Goal: Register for event/course

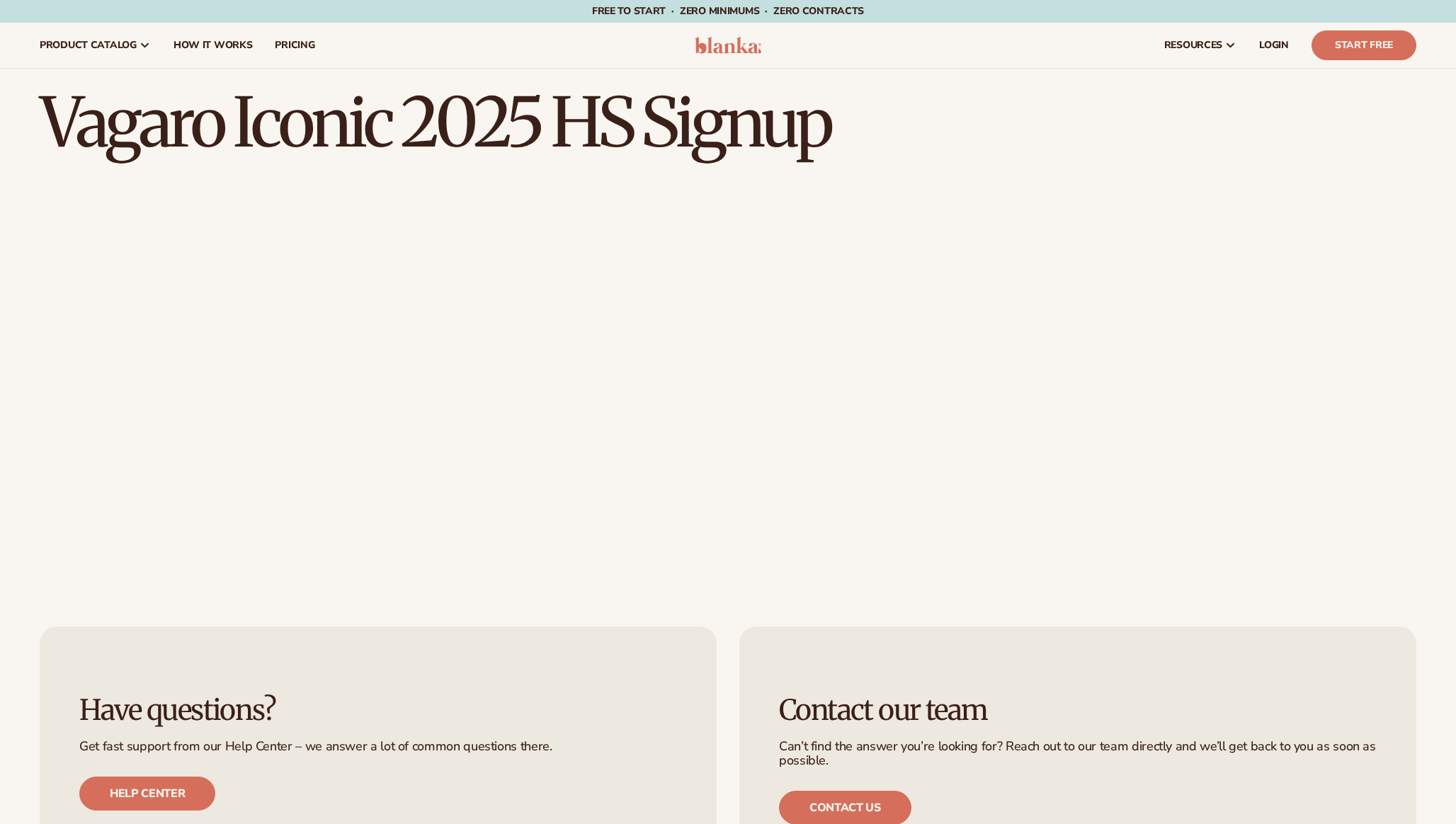
drag, startPoint x: 846, startPoint y: 131, endPoint x: 492, endPoint y: 131, distance: 354.0
click at [491, 131] on h1 "Vagaro Iconic 2025 HS Signup" at bounding box center [727, 122] width 1376 height 68
click at [518, 126] on h1 "Vagaro Iconic 2025 HS Signup" at bounding box center [727, 122] width 1376 height 68
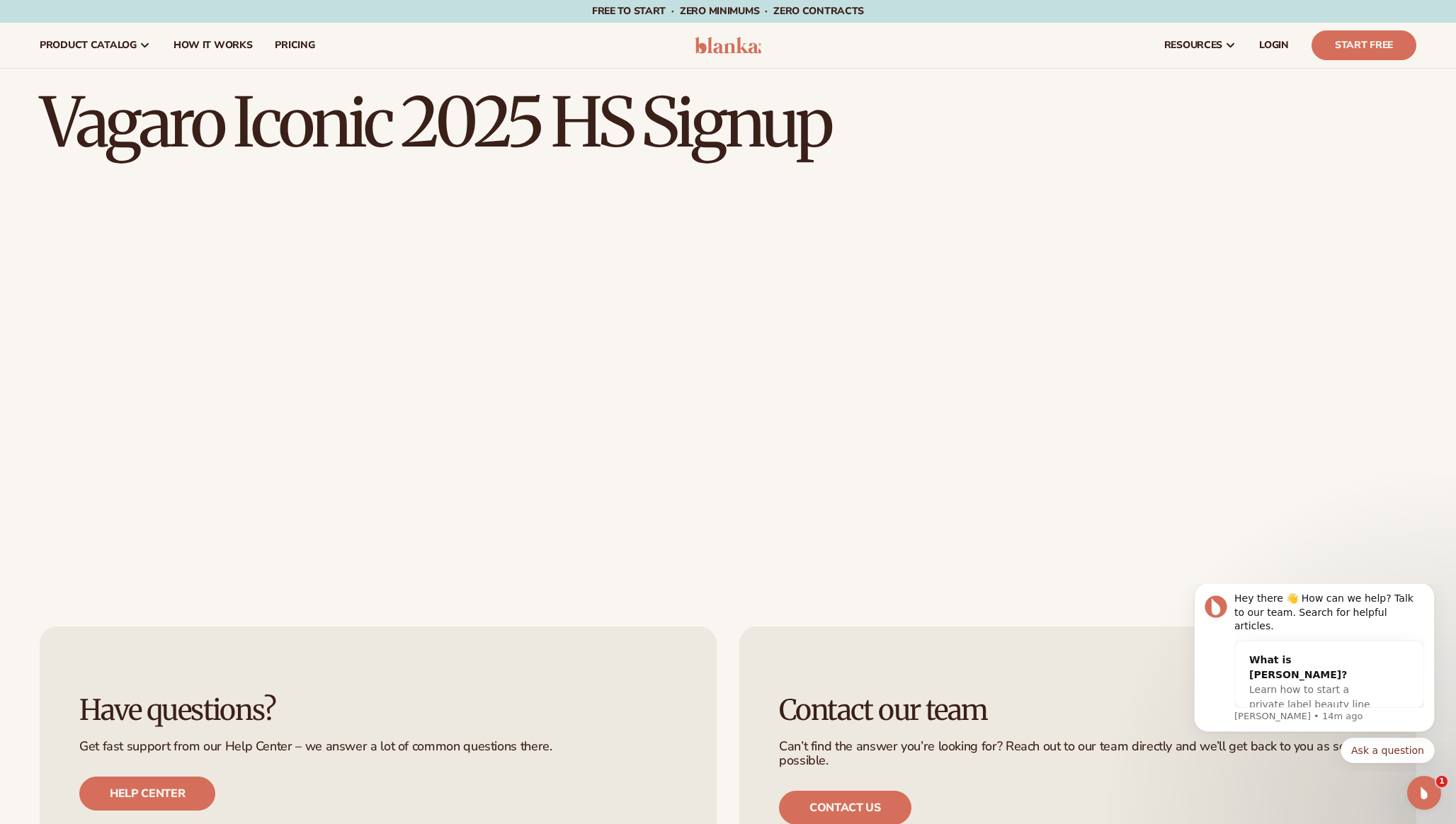
click at [868, 159] on div "Vagaro Iconic 2025 HS Signup" at bounding box center [728, 328] width 1456 height 518
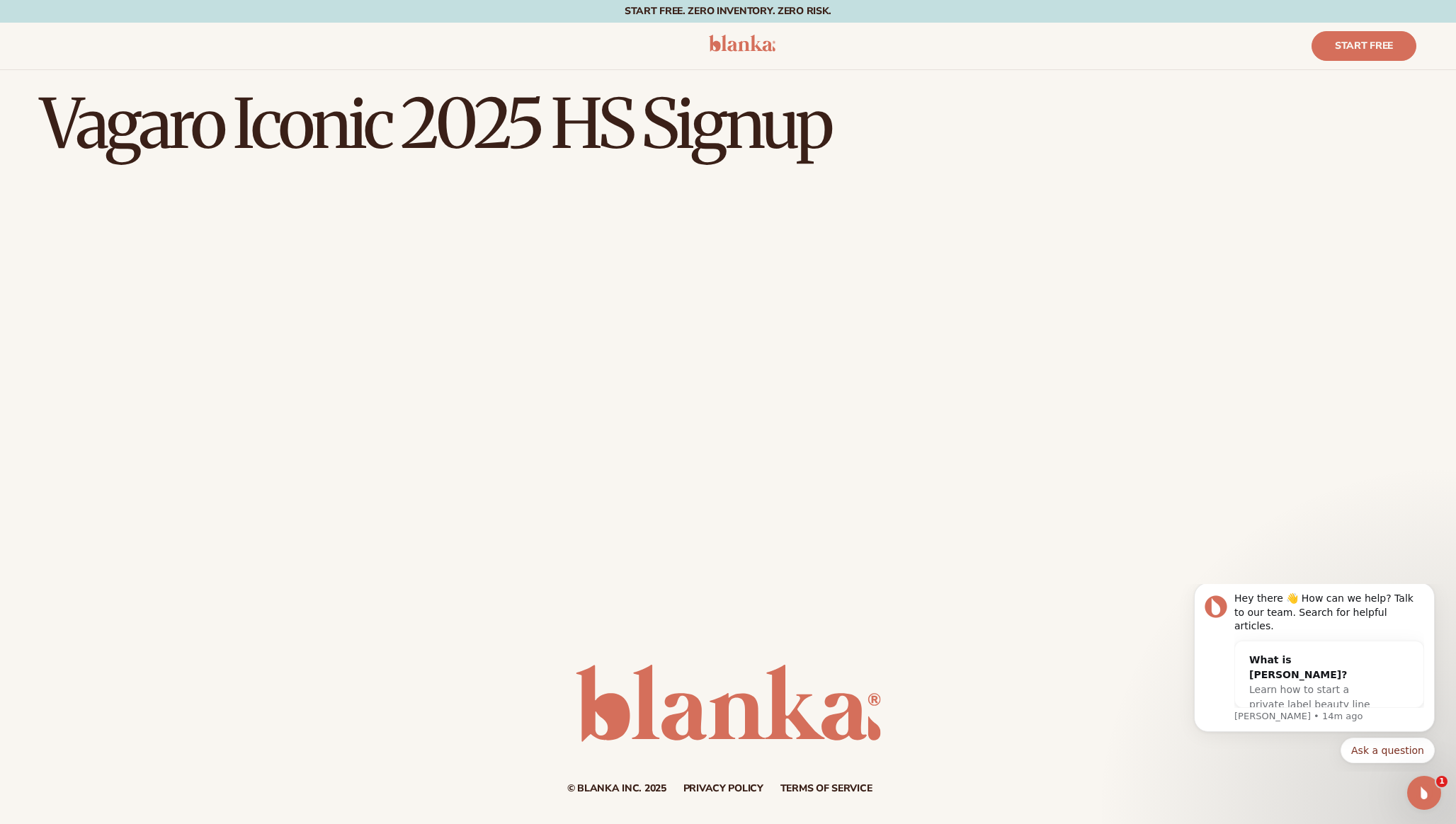
drag, startPoint x: 752, startPoint y: 147, endPoint x: 446, endPoint y: 133, distance: 306.3
click at [437, 132] on h1 "Vagaro Iconic 2025 HS Signup" at bounding box center [727, 124] width 1376 height 68
click at [462, 136] on h1 "Vagaro Iconic 2025 HS Signup" at bounding box center [727, 124] width 1376 height 68
click at [1129, 139] on h1 "Vagaro Iconic 2025 HS Signup" at bounding box center [727, 124] width 1376 height 68
click at [1138, 146] on h1 "Vagaro Iconic 2025 HS Signup" at bounding box center [727, 124] width 1376 height 68
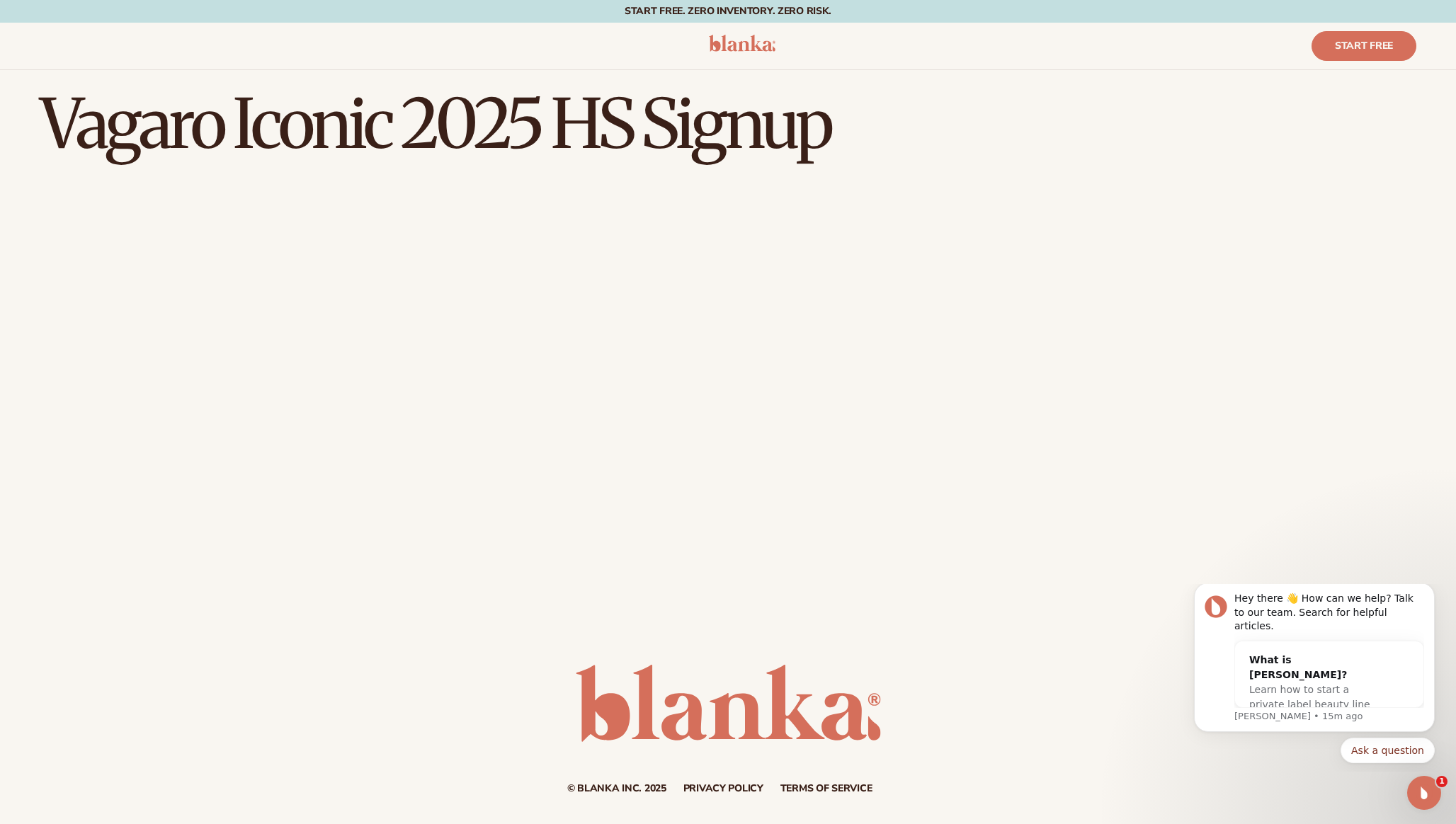
click at [1095, 149] on h1 "Vagaro Iconic 2025 HS Signup" at bounding box center [727, 124] width 1376 height 68
click at [1073, 152] on h1 "Vagaro Iconic 2025 HS Signup" at bounding box center [727, 124] width 1376 height 68
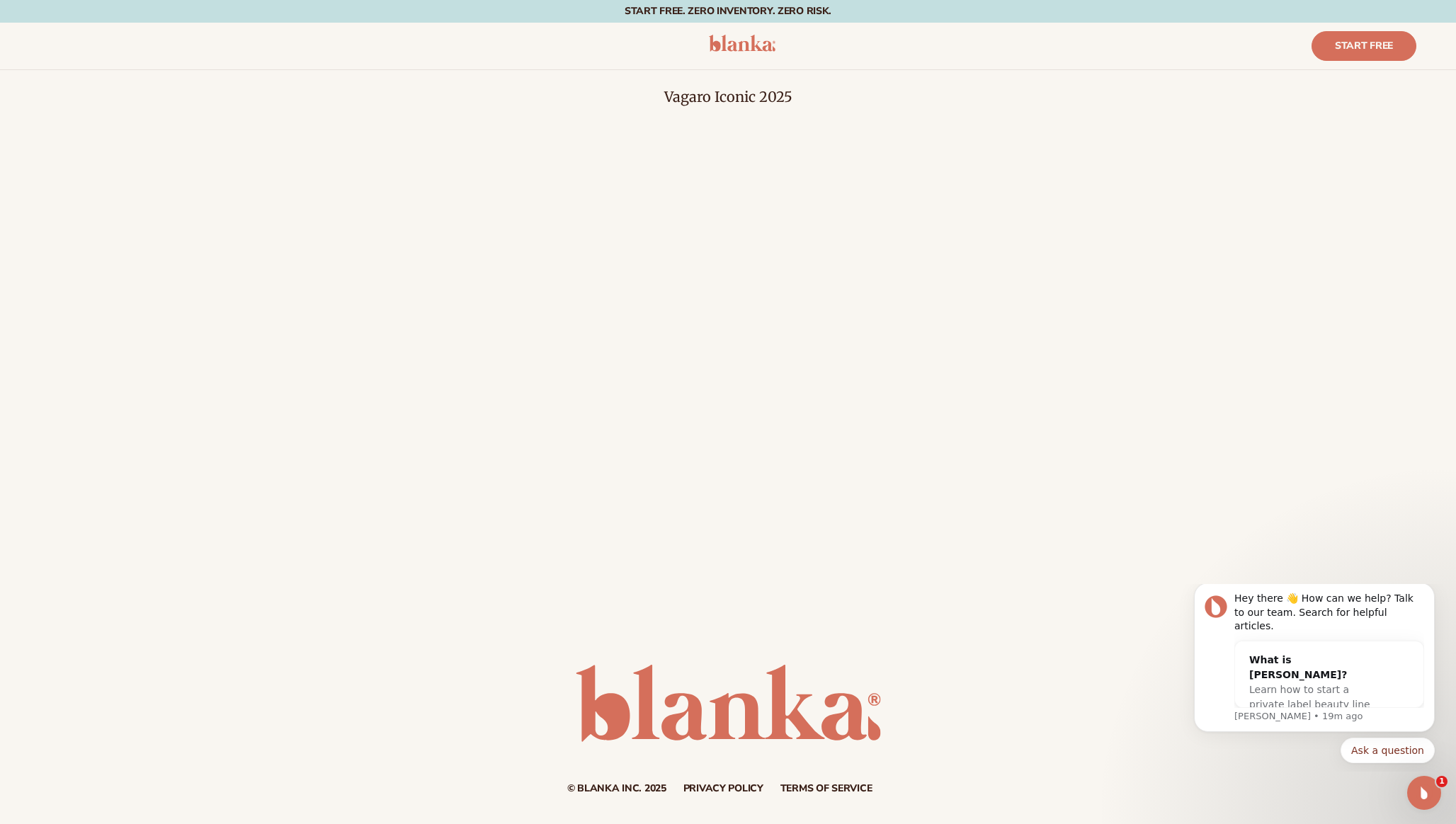
click at [930, 114] on div "Vagaro Iconic 2025" at bounding box center [728, 303] width 1456 height 465
click at [916, 70] on div "Vagaro Iconic 2025" at bounding box center [728, 303] width 1456 height 465
click at [897, 106] on div "Vagaro Iconic 2025" at bounding box center [728, 303] width 1456 height 465
